Goal: Information Seeking & Learning: Learn about a topic

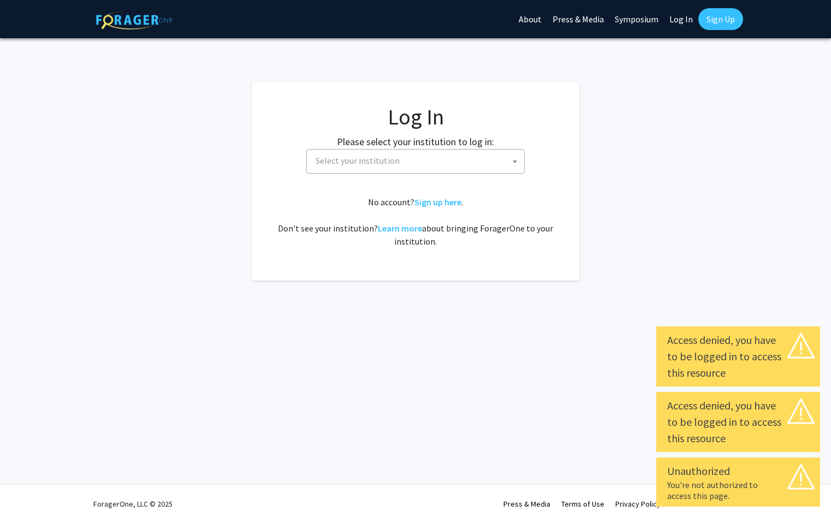
select select
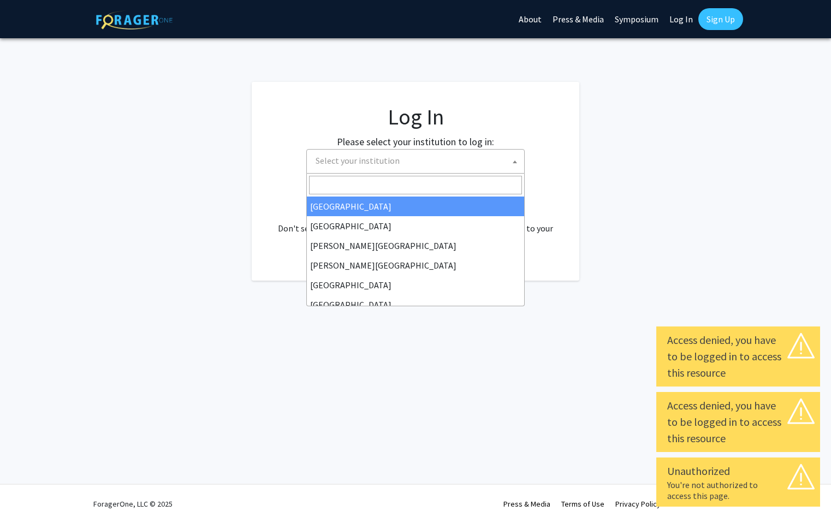
click at [396, 165] on span "Select your institution" at bounding box center [417, 161] width 213 height 22
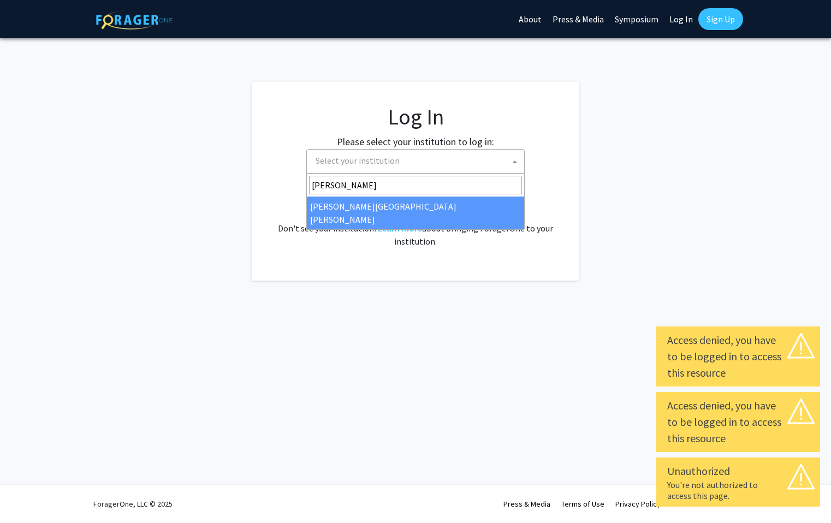
type input "john"
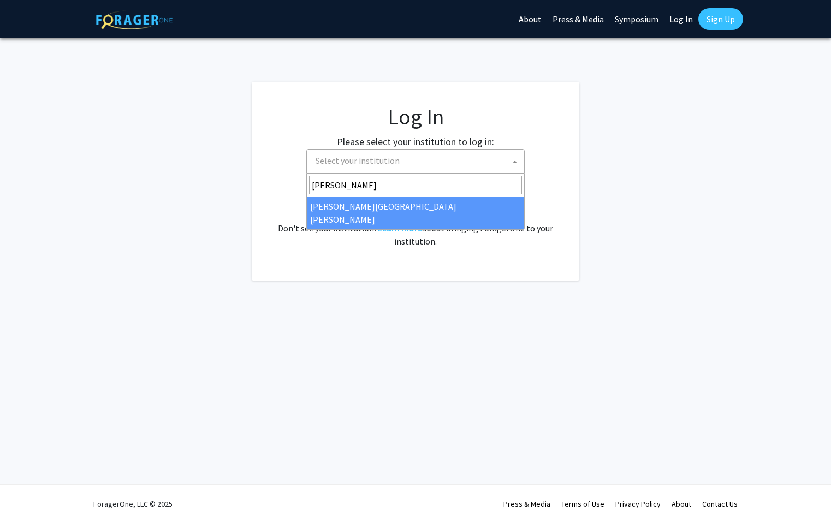
select select "1"
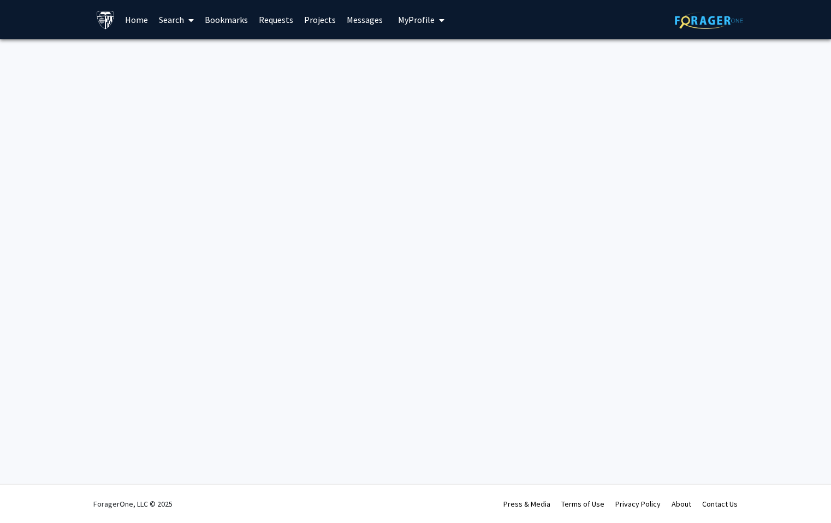
click at [188, 25] on span at bounding box center [189, 20] width 10 height 38
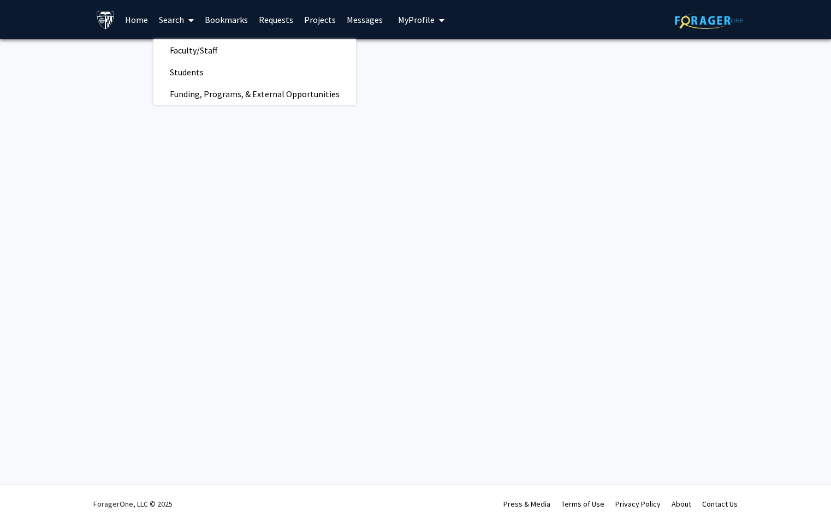
click at [360, 159] on div "Skip navigation Home Search Faculty/Staff Students Funding, Programs, & Externa…" at bounding box center [415, 261] width 831 height 523
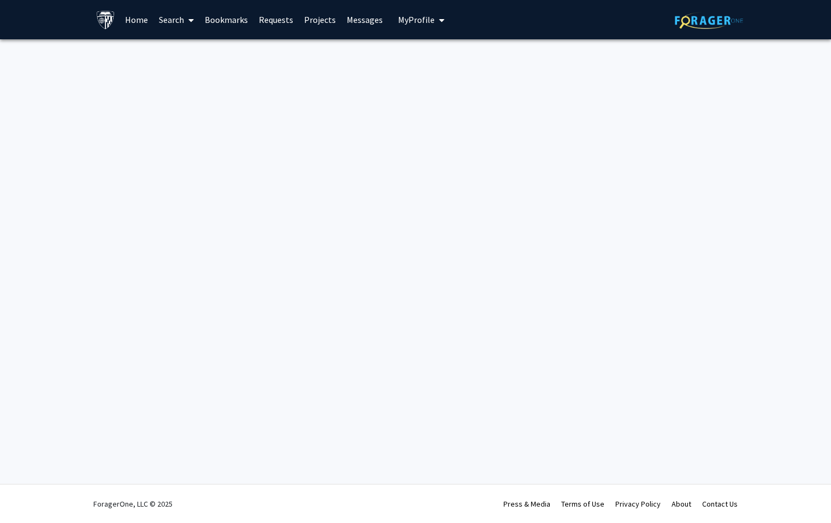
click at [328, 20] on link "Projects" at bounding box center [320, 20] width 43 height 38
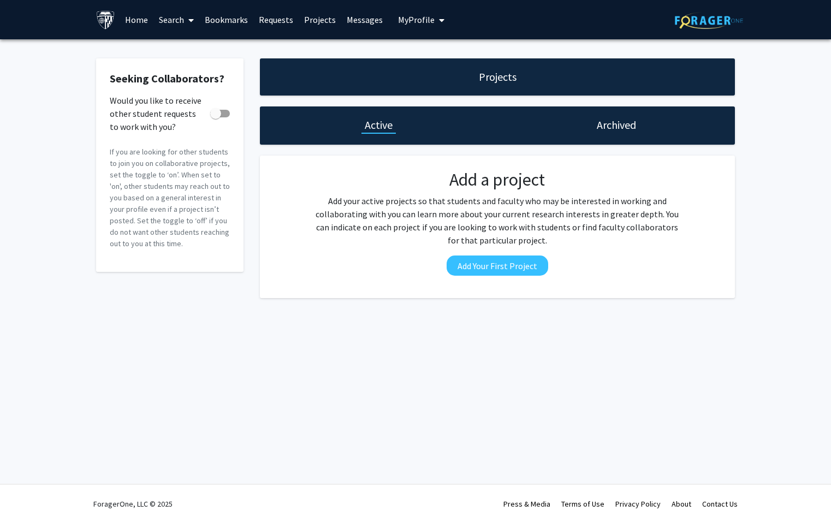
click at [163, 21] on link "Search" at bounding box center [176, 20] width 46 height 38
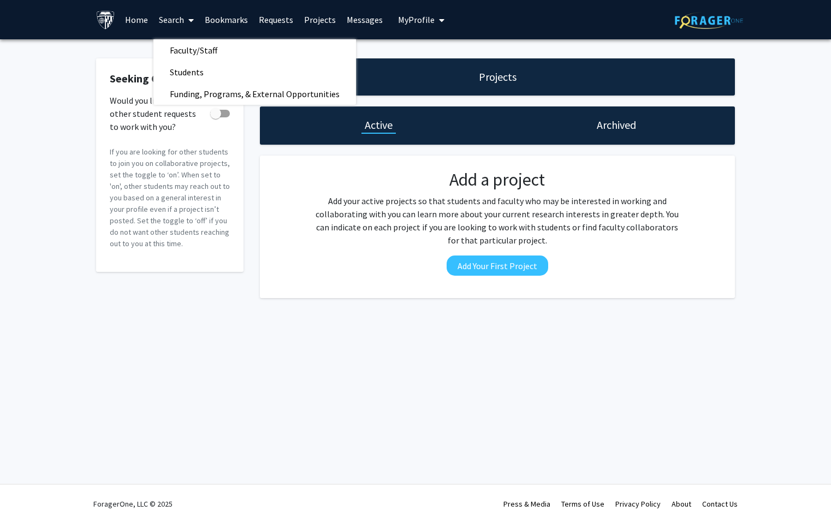
click at [132, 20] on link "Home" at bounding box center [137, 20] width 34 height 38
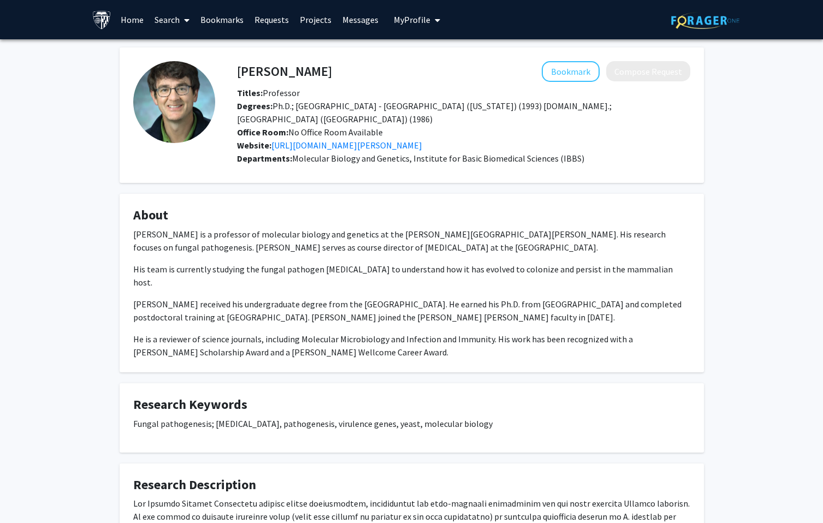
scroll to position [152, 0]
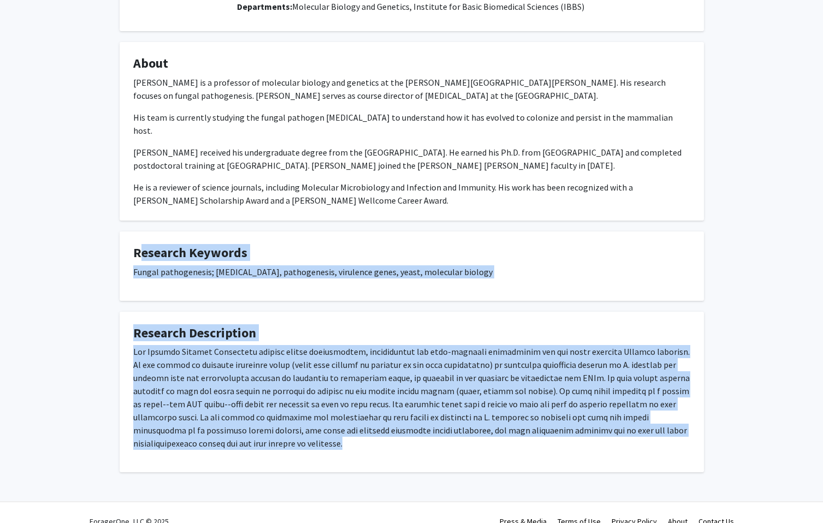
drag, startPoint x: 82, startPoint y: 242, endPoint x: 104, endPoint y: 435, distance: 194.5
click at [104, 435] on div "[PERSON_NAME] Bookmark Compose Request Titles: Professor Degrees: Ph.D.; [GEOGR…" at bounding box center [411, 198] width 823 height 620
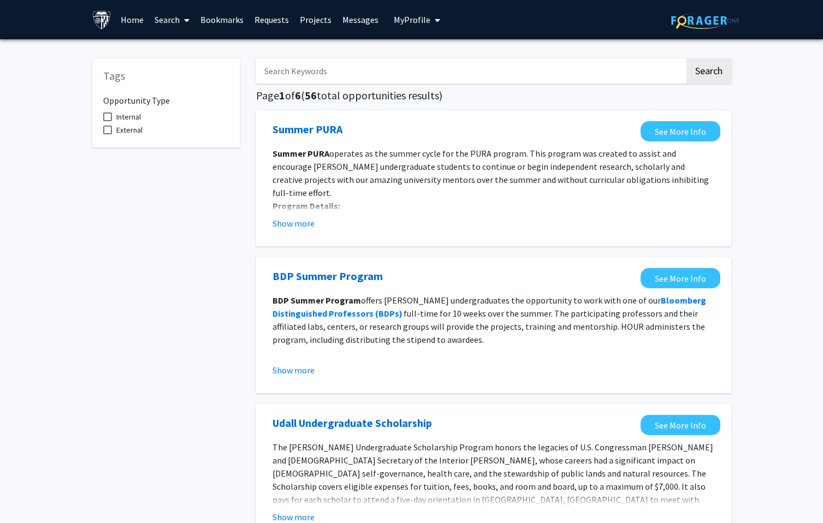
click at [331, 67] on input "Search Keywords" at bounding box center [470, 70] width 428 height 25
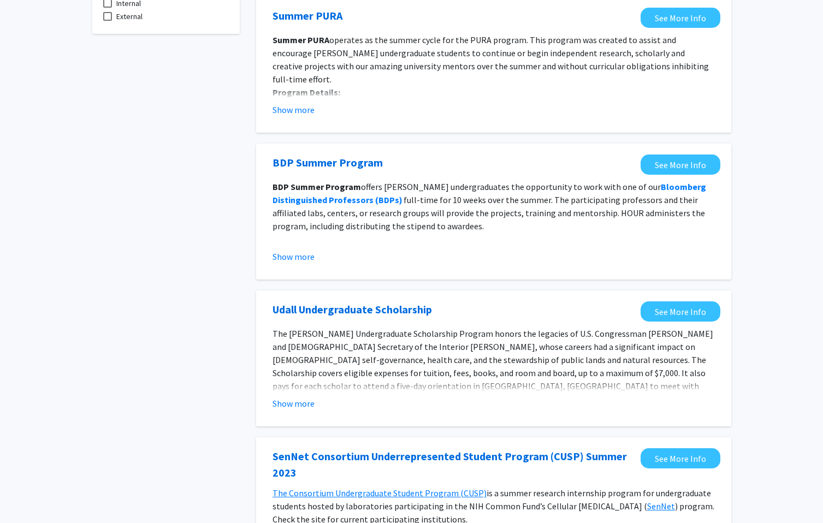
scroll to position [114, 0]
click at [302, 115] on button "Show more" at bounding box center [293, 109] width 42 height 13
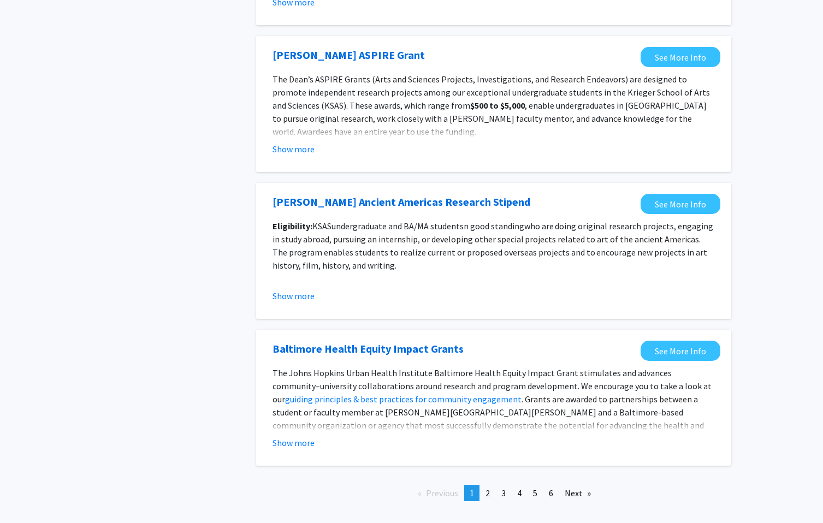
scroll to position [1160, 0]
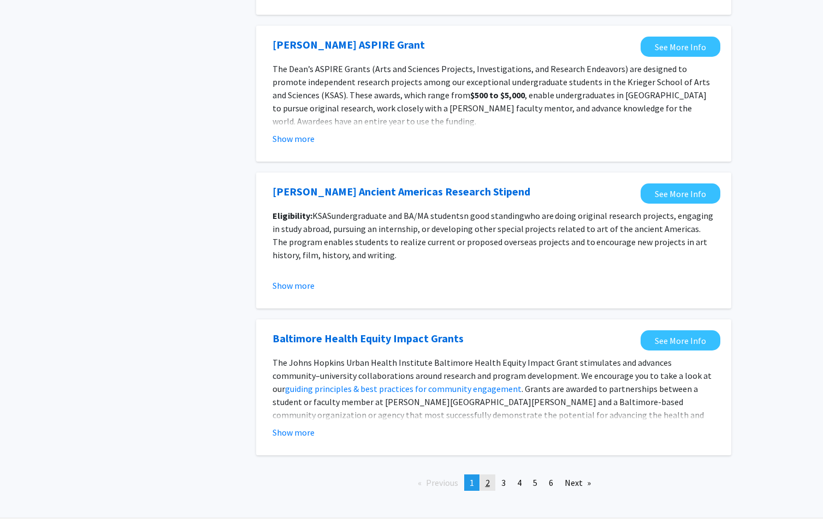
click at [485, 474] on link "page 2" at bounding box center [487, 482] width 15 height 16
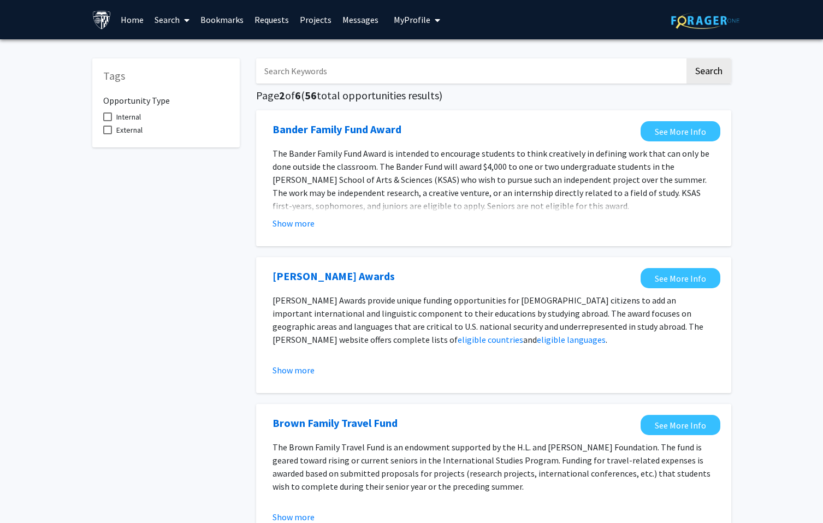
click at [93, 15] on img at bounding box center [101, 19] width 19 height 19
